Goal: Transaction & Acquisition: Purchase product/service

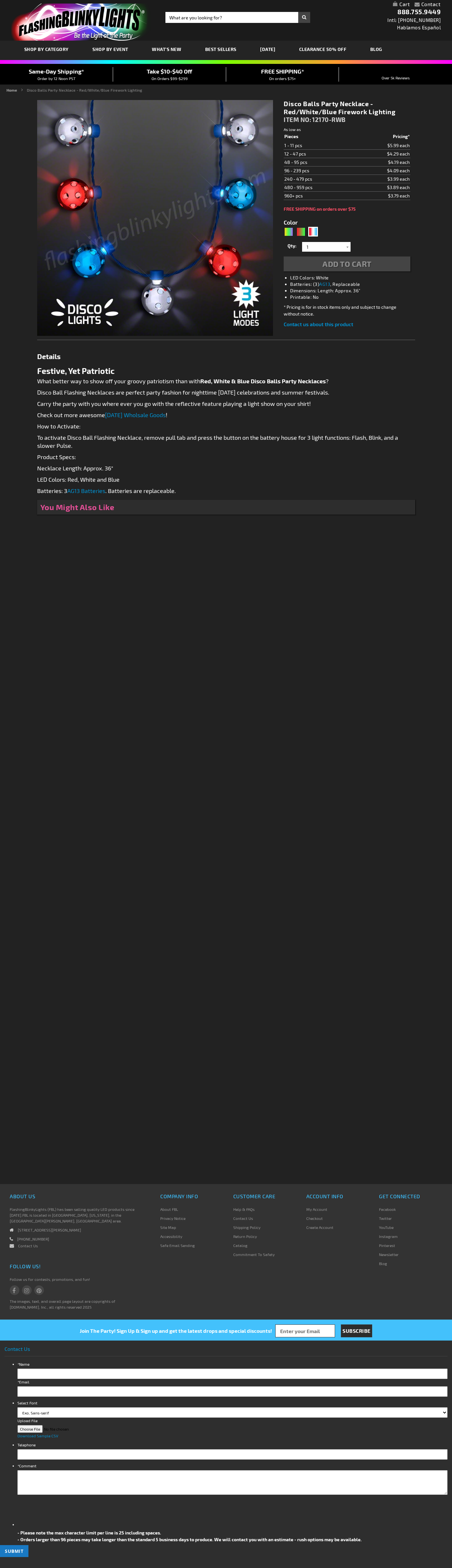
type input "5643"
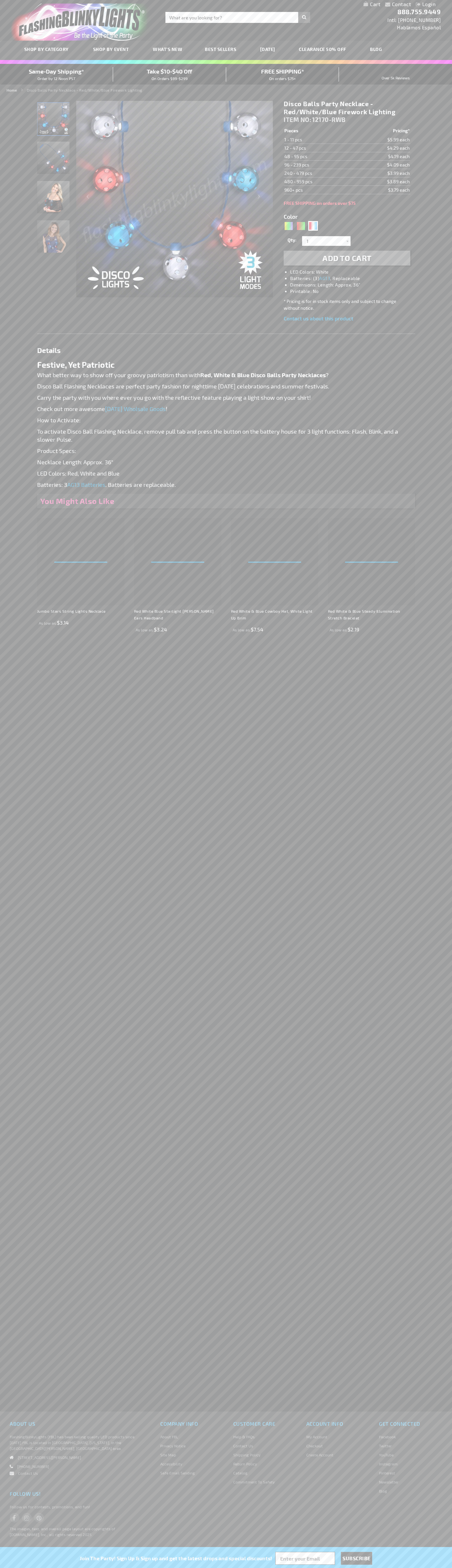
click at [347, 108] on h1 "Disco Balls Party Necklace - Red/White/Blue Firework Lighting" at bounding box center [346, 108] width 126 height 16
click at [347, 258] on span "Add to Cart" at bounding box center [347, 257] width 49 height 9
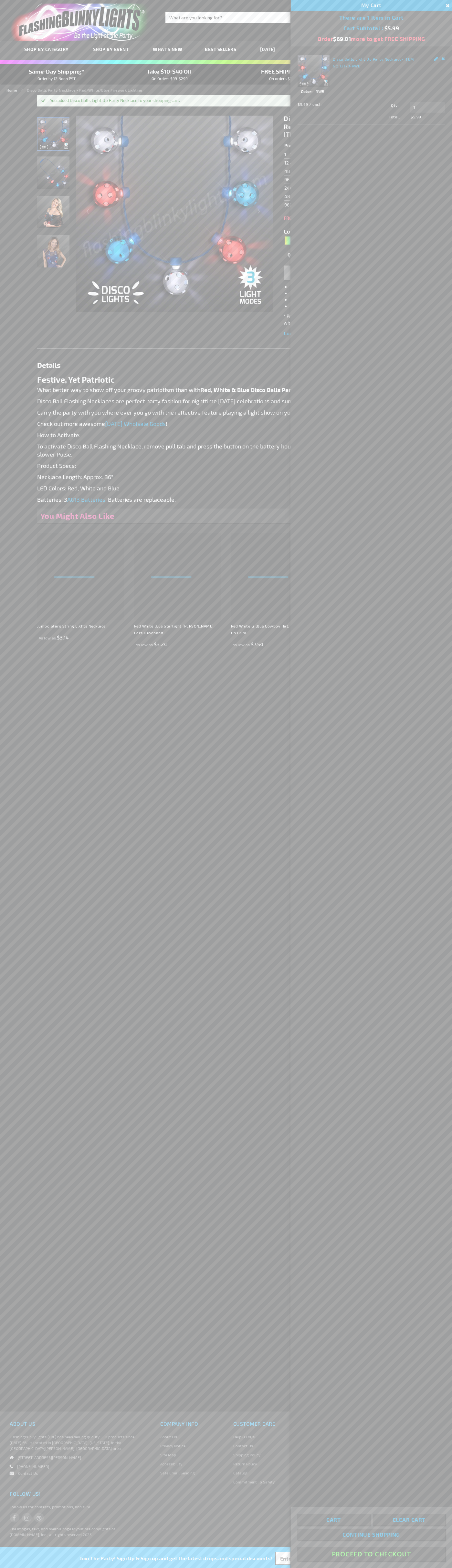
click at [371, 1554] on button "Proceed To Checkout" at bounding box center [371, 1554] width 148 height 15
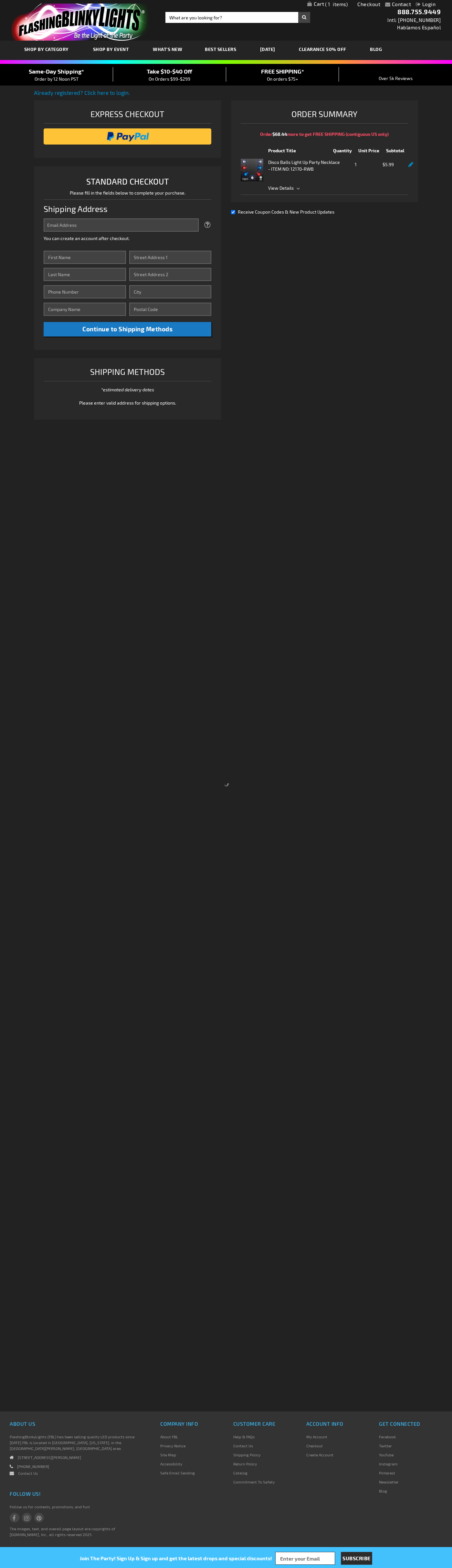
select select "US"
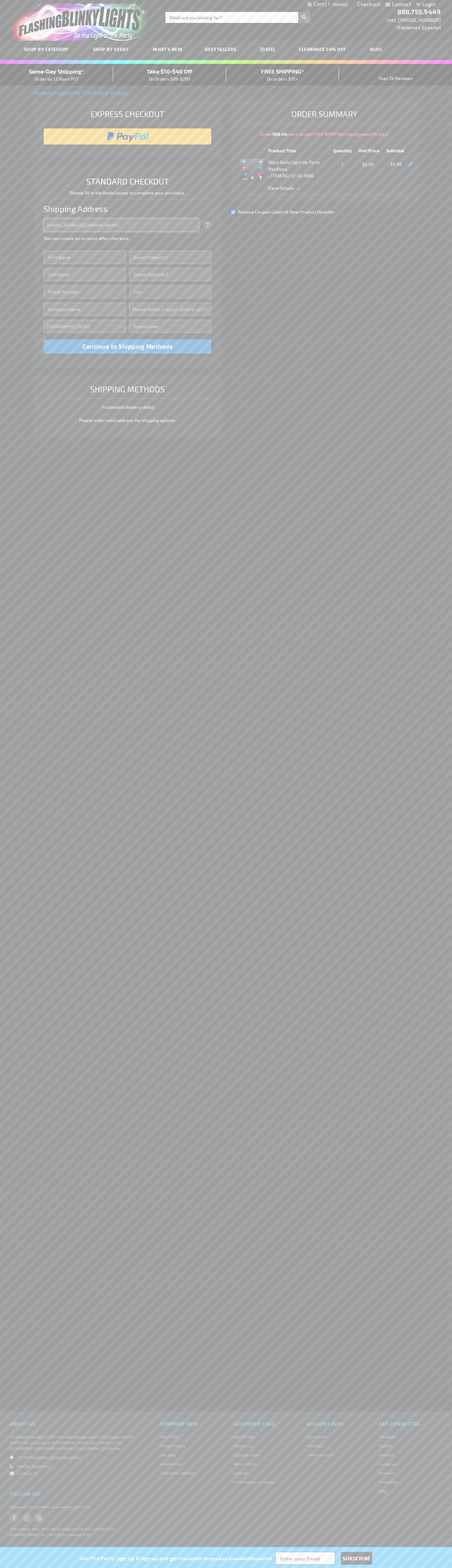
type input "[EMAIL_ADDRESS][DOMAIN_NAME]"
type input "John"
type input "4581 Webb Street"
type input "First floor"
type input "pryor"
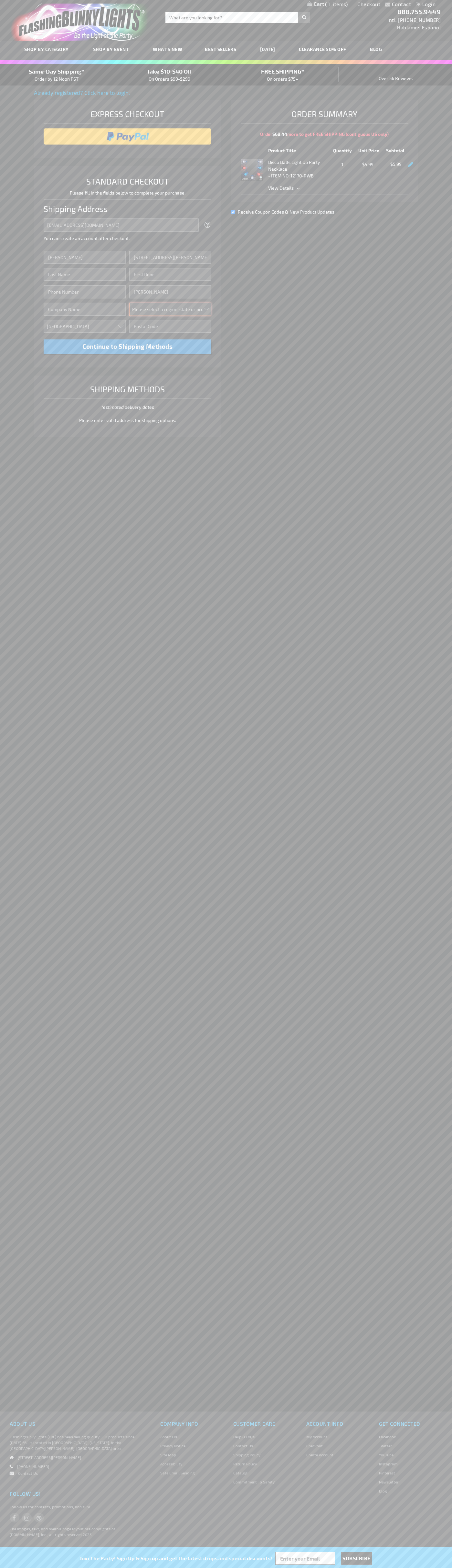
select select "48"
type input "74361"
type input "Smith"
type input "6502530000"
type input "John Smith"
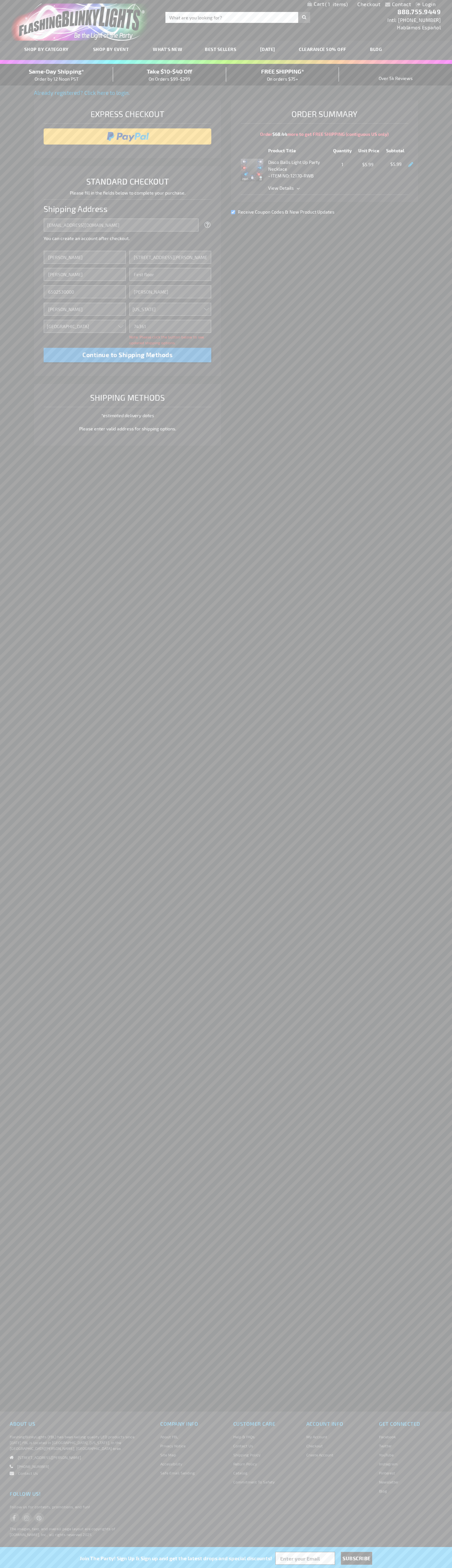
click at [57, 75] on div "Same-Day Shipping* Order by 12 Noon PST" at bounding box center [57, 74] width 113 height 15
click at [127, 136] on input "image" at bounding box center [127, 136] width 161 height 13
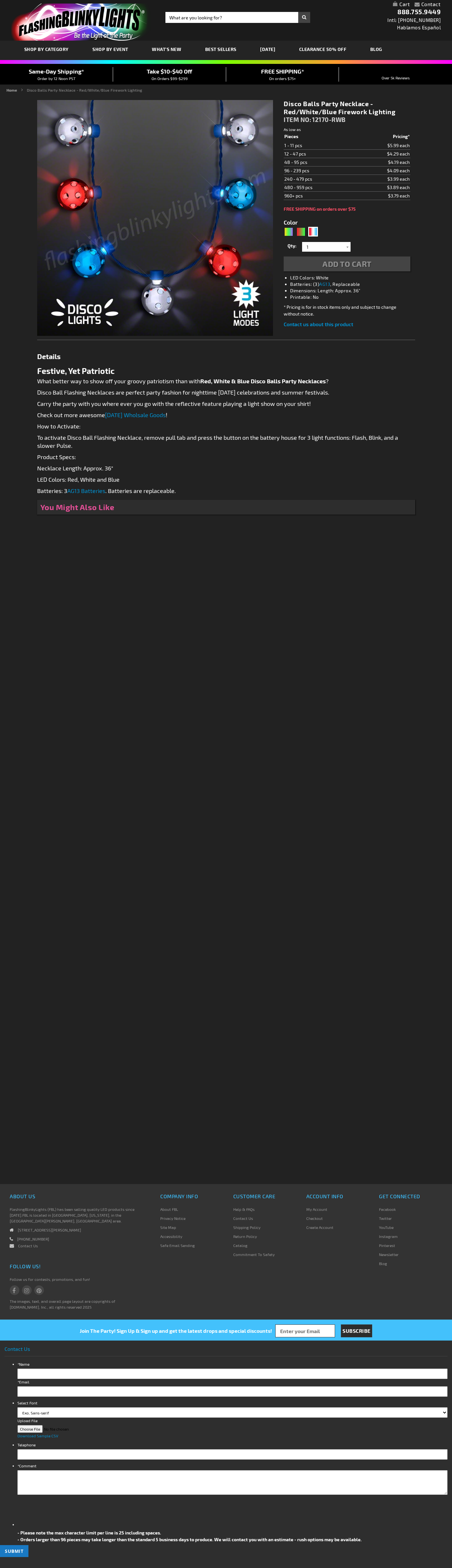
type input "5643"
